Goal: Navigation & Orientation: Find specific page/section

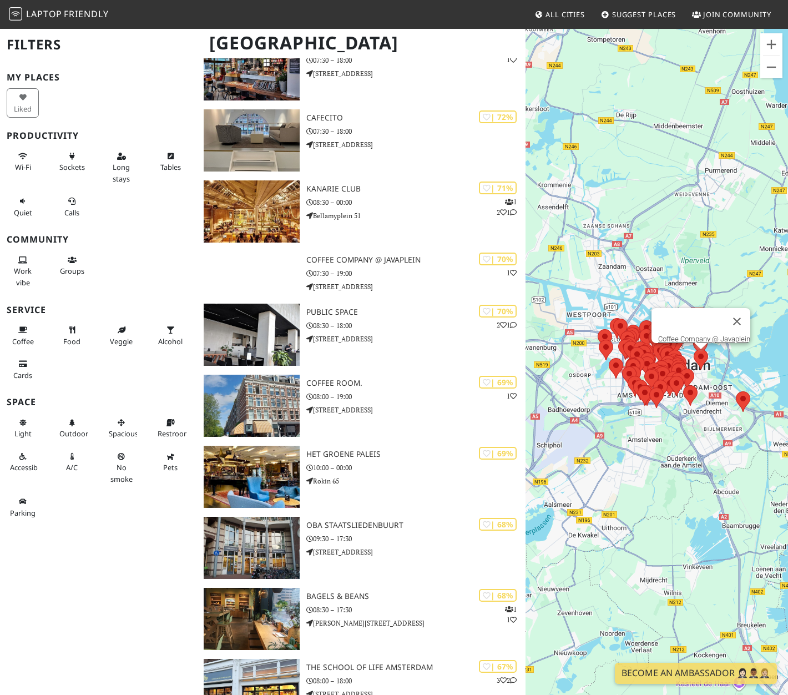
scroll to position [2071, 0]
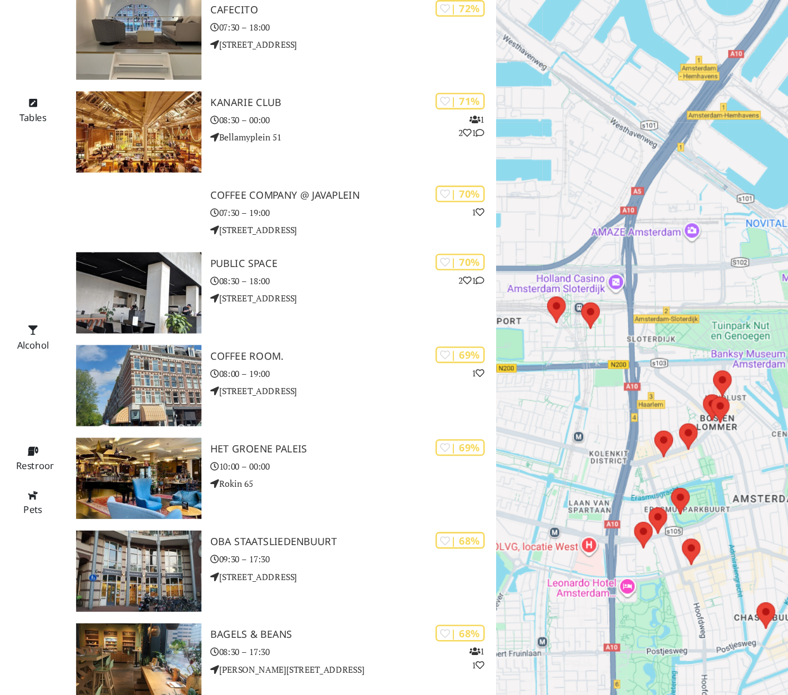
drag, startPoint x: 679, startPoint y: 444, endPoint x: 657, endPoint y: 365, distance: 82.2
click at [657, 365] on div at bounding box center [656, 375] width 262 height 695
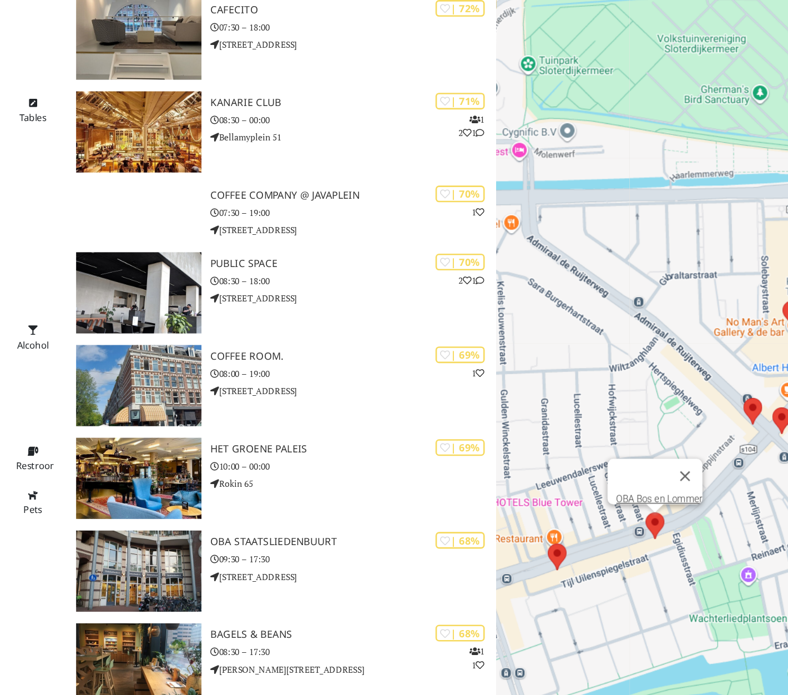
drag, startPoint x: 706, startPoint y: 479, endPoint x: 621, endPoint y: 483, distance: 85.5
click at [640, 469] on area at bounding box center [640, 469] width 0 height 0
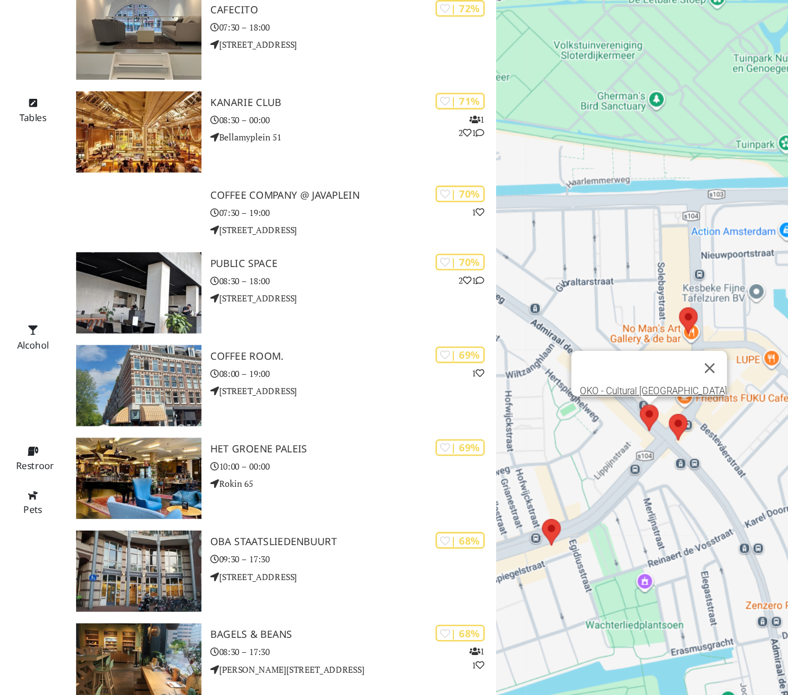
click at [635, 387] on area at bounding box center [635, 387] width 0 height 0
click at [632, 372] on link "OKO - Cultural [GEOGRAPHIC_DATA]" at bounding box center [646, 376] width 113 height 8
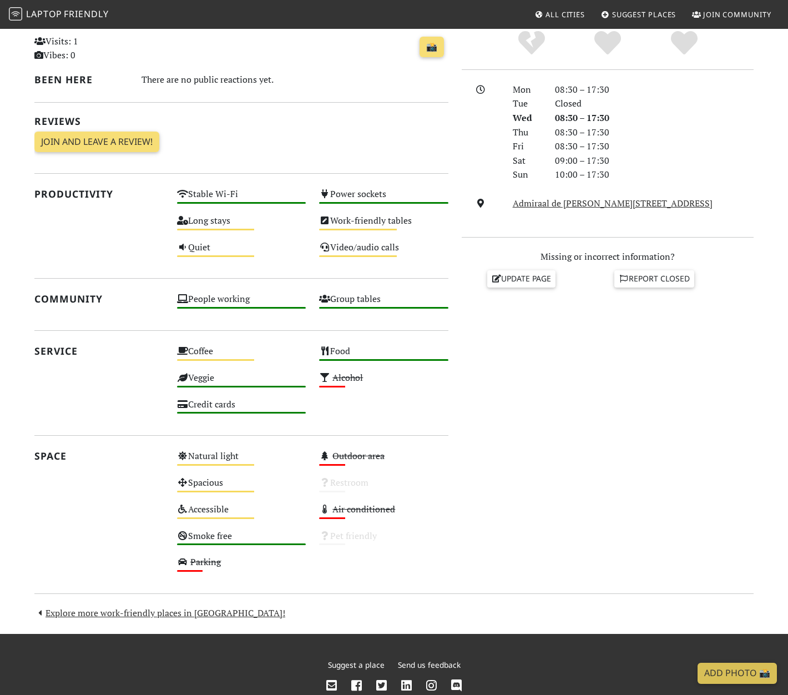
scroll to position [306, 0]
